Goal: Check status: Check status

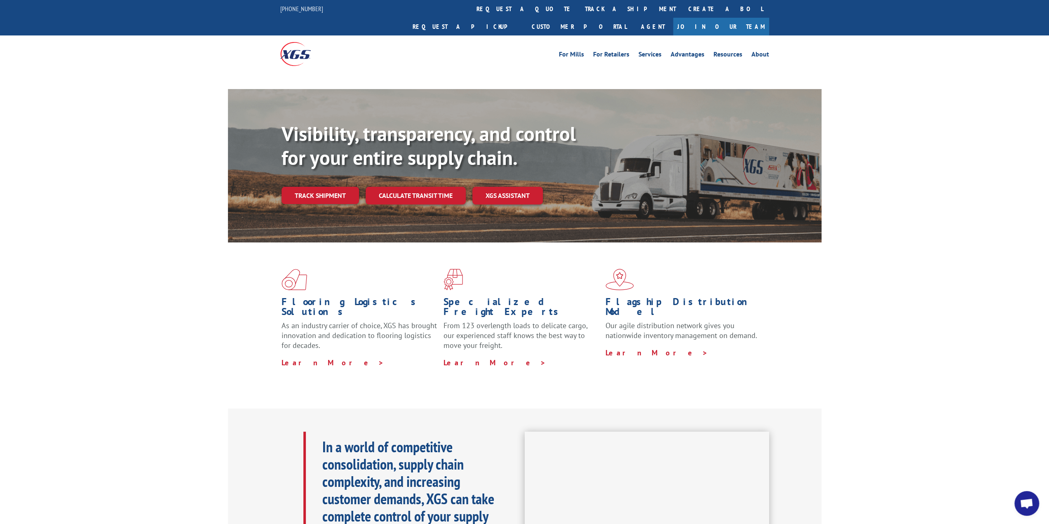
click at [139, 341] on div "Flooring Logistics Solutions As an industry carrier of choice, XGS has brought …" at bounding box center [524, 325] width 1049 height 166
click at [332, 187] on link "Track shipment" at bounding box center [319, 195] width 77 height 17
click at [328, 187] on link "Track shipment" at bounding box center [319, 195] width 77 height 17
click at [322, 187] on link "Track shipment" at bounding box center [319, 195] width 77 height 17
click at [316, 187] on link "Track shipment" at bounding box center [319, 195] width 77 height 17
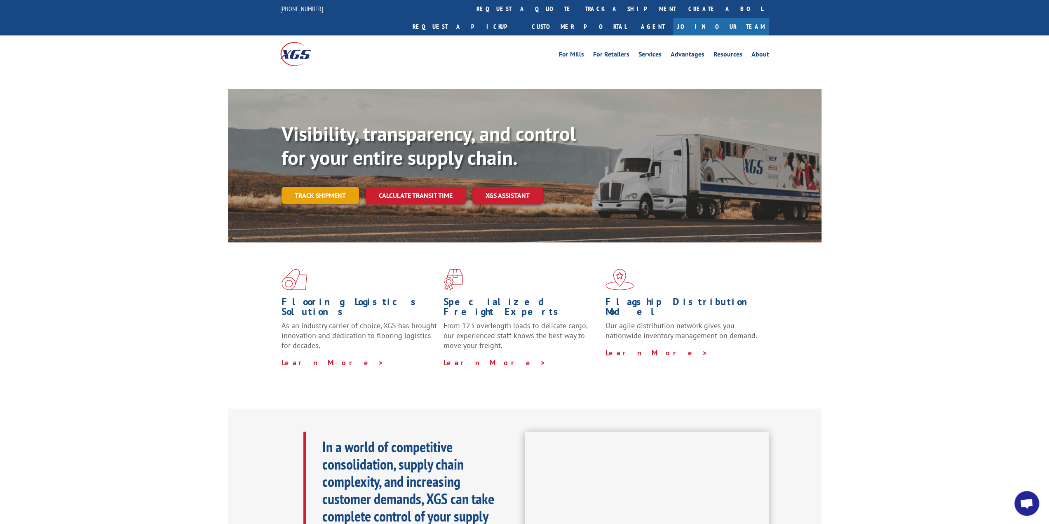
click at [316, 187] on link "Track shipment" at bounding box center [319, 195] width 77 height 17
click at [327, 187] on link "Track shipment" at bounding box center [319, 195] width 77 height 17
click at [892, 321] on div "Flooring Logistics Solutions As an industry carrier of choice, XGS has brought …" at bounding box center [524, 325] width 1049 height 166
click at [342, 187] on link "Track shipment" at bounding box center [319, 195] width 77 height 17
click at [326, 187] on link "Track shipment" at bounding box center [319, 195] width 77 height 17
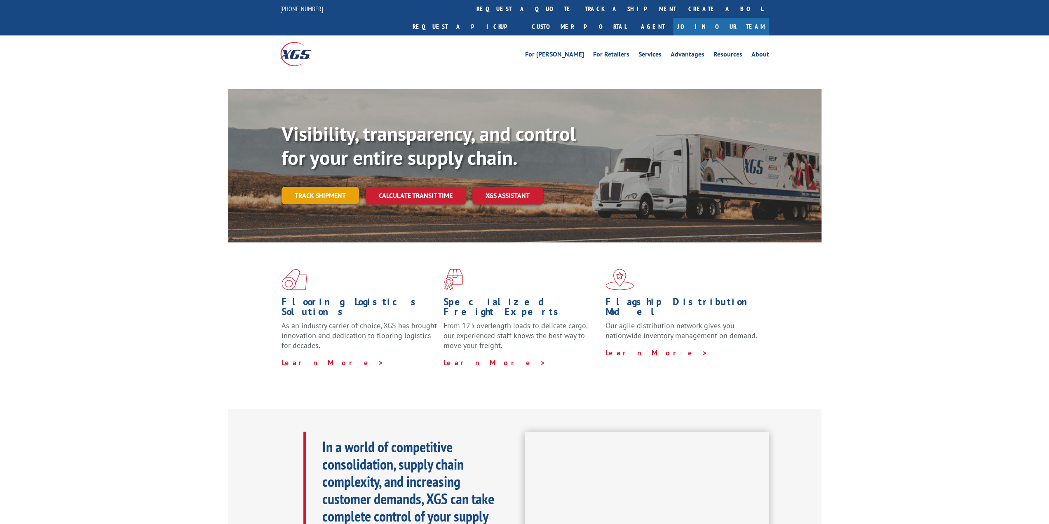
click at [334, 187] on link "Track shipment" at bounding box center [319, 195] width 77 height 17
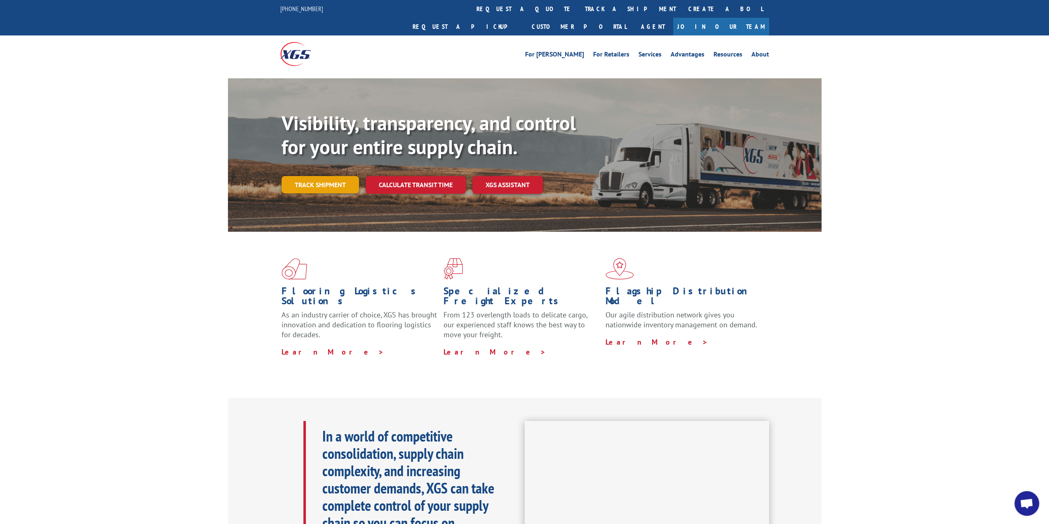
click at [335, 176] on link "Track shipment" at bounding box center [319, 184] width 77 height 17
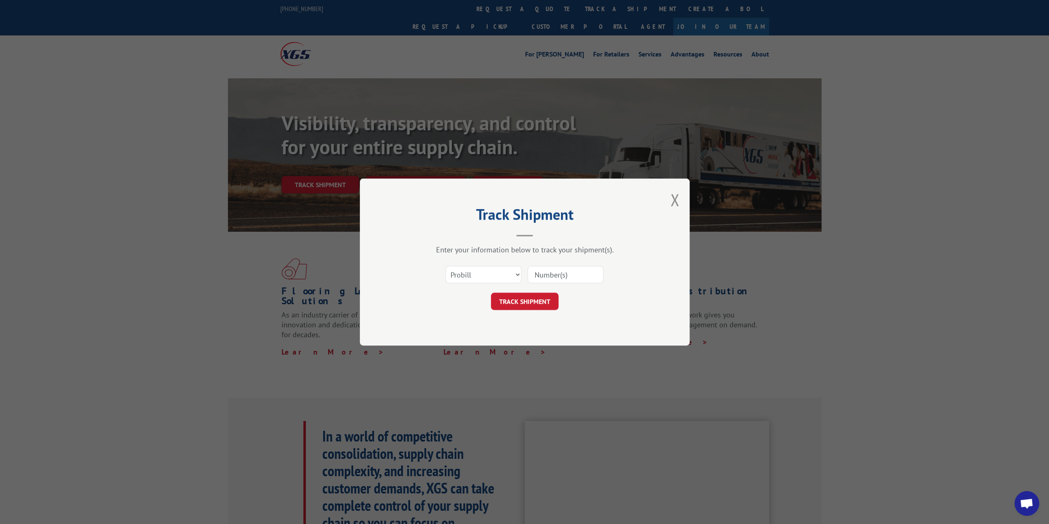
click at [588, 271] on input at bounding box center [565, 274] width 76 height 17
paste input "17496884"
type input "17496884"
click at [543, 301] on button "TRACK SHIPMENT" at bounding box center [525, 301] width 68 height 17
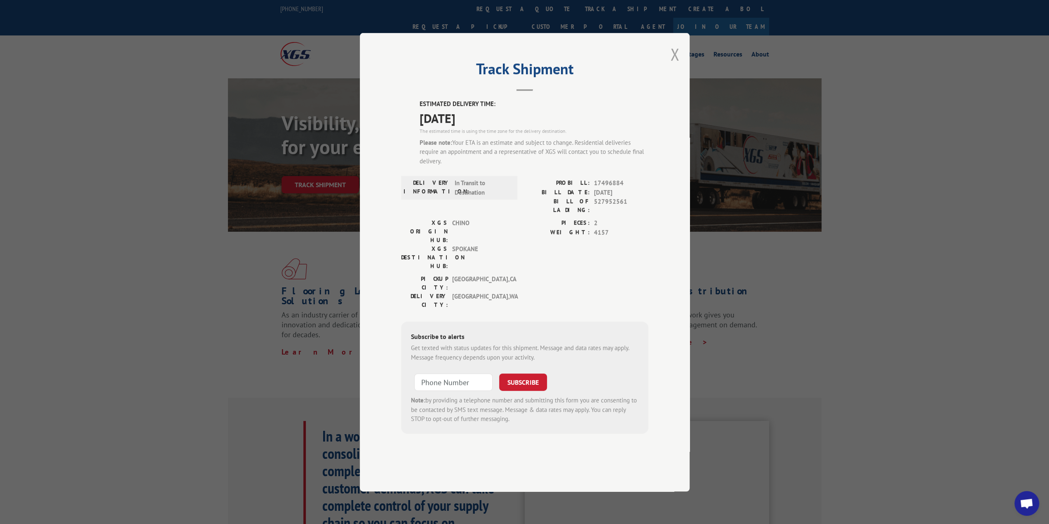
click at [678, 65] on button "Close modal" at bounding box center [674, 54] width 9 height 22
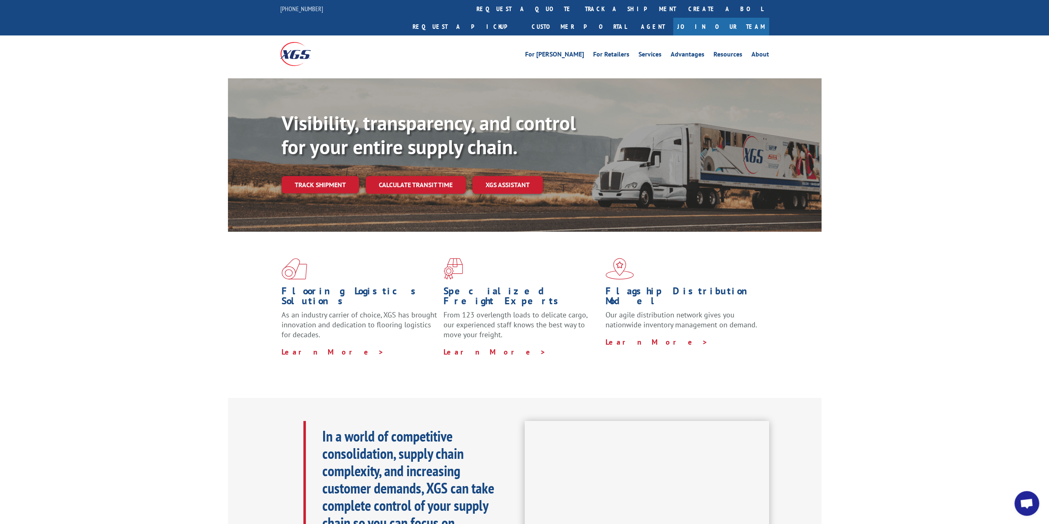
drag, startPoint x: 150, startPoint y: 277, endPoint x: 151, endPoint y: 271, distance: 6.6
click at [150, 276] on div "Flooring Logistics Solutions As an industry carrier of choice, XGS has brought …" at bounding box center [524, 315] width 1049 height 166
